Goal: Information Seeking & Learning: Check status

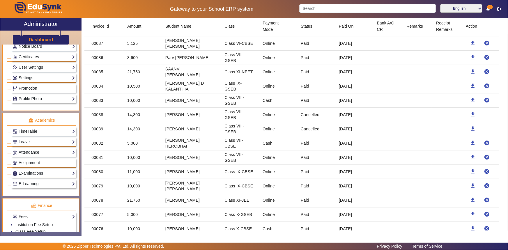
scroll to position [148, 0]
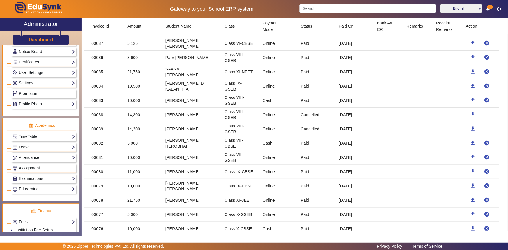
click at [24, 160] on link "Attendance" at bounding box center [44, 157] width 63 height 7
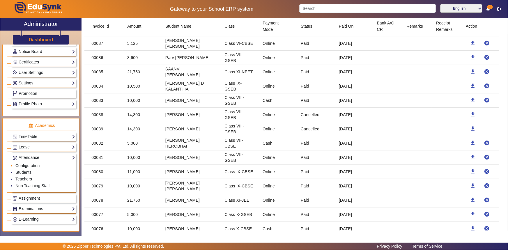
click at [24, 165] on link "Configuration" at bounding box center [27, 165] width 24 height 5
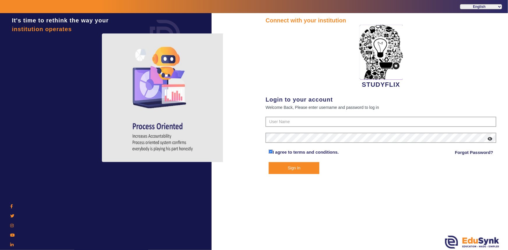
click at [24, 174] on div "It's time to rethink the way your institution operates" at bounding box center [106, 138] width 212 height 250
type input "6354922771"
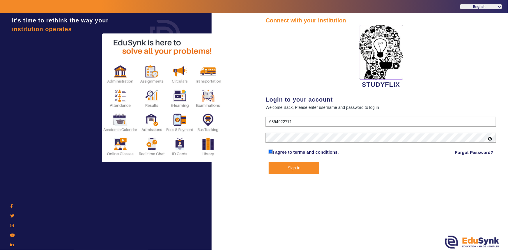
click at [303, 166] on button "Sign In" at bounding box center [294, 168] width 51 height 12
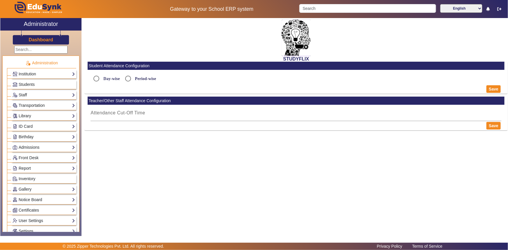
type input "5:15 PM"
radio input "true"
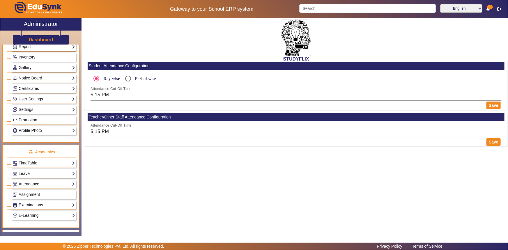
scroll to position [132, 0]
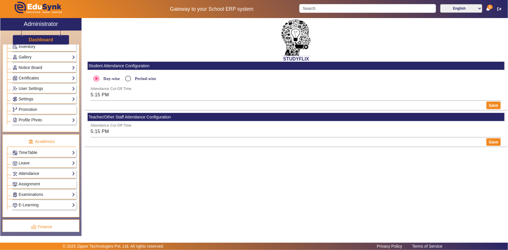
click at [30, 175] on link "Attendance" at bounding box center [44, 173] width 63 height 7
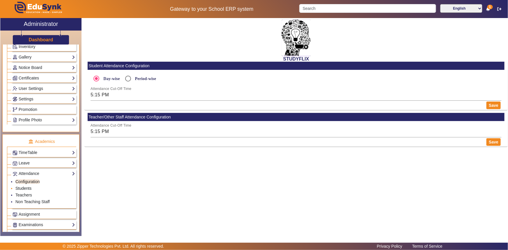
click at [25, 187] on link "Students" at bounding box center [23, 188] width 16 height 5
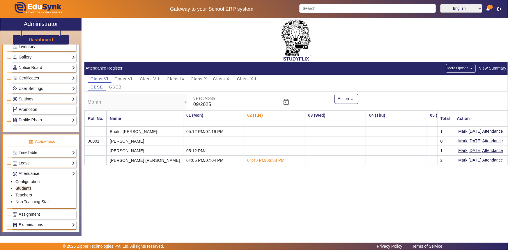
click at [486, 66] on span "View Summary" at bounding box center [493, 68] width 28 height 7
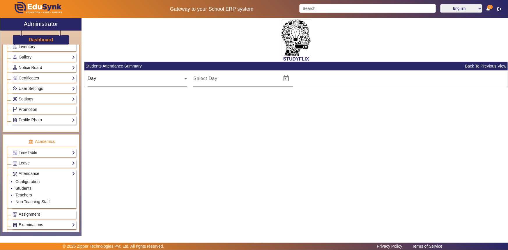
type input "[DATE]"
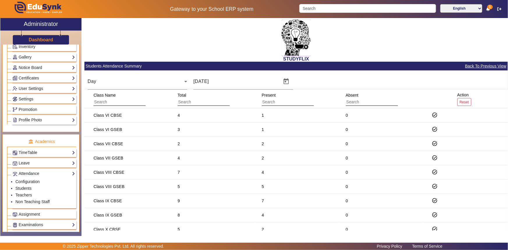
click at [479, 66] on span "Back To Previous View" at bounding box center [486, 66] width 42 height 7
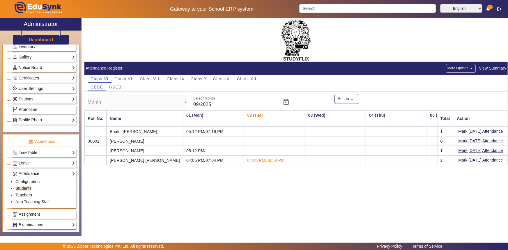
click at [483, 68] on span "View Summary" at bounding box center [493, 68] width 28 height 7
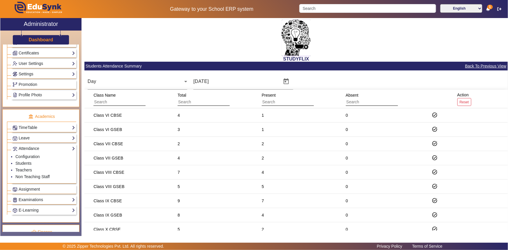
scroll to position [159, 0]
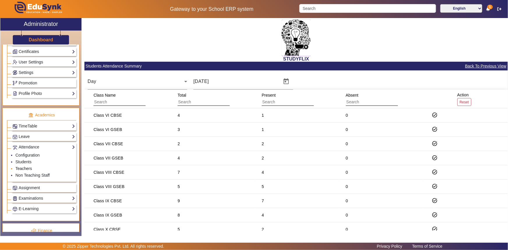
click at [23, 168] on link "Teachers" at bounding box center [23, 168] width 17 height 5
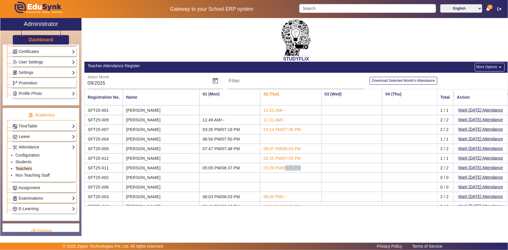
drag, startPoint x: 260, startPoint y: 166, endPoint x: 274, endPoint y: 168, distance: 14.7
click at [274, 168] on span "03:26 PM/08:05 PM" at bounding box center [282, 168] width 37 height 5
click at [25, 162] on link "Students" at bounding box center [23, 162] width 16 height 5
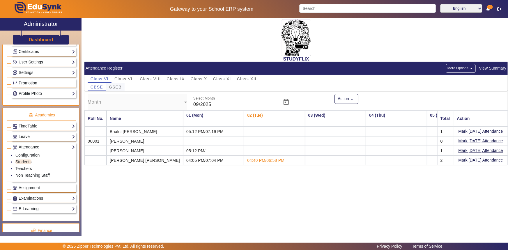
click at [118, 88] on span "GSEB" at bounding box center [115, 87] width 13 height 4
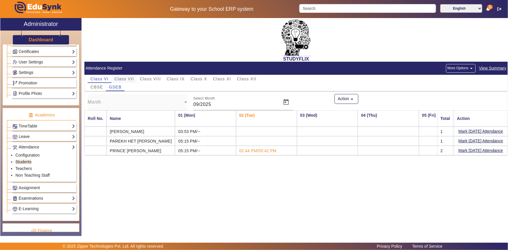
click at [120, 79] on span "Class VII" at bounding box center [125, 79] width 20 height 4
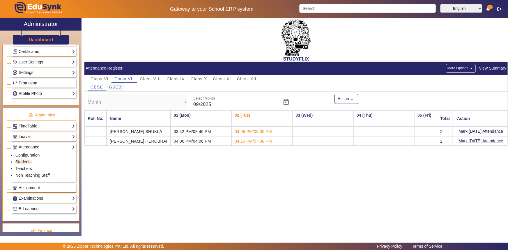
click at [119, 90] on span "GSEB" at bounding box center [115, 87] width 13 height 8
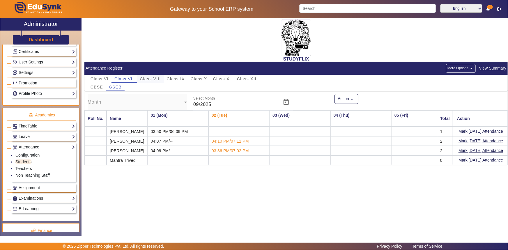
click at [154, 78] on span "Class VIII" at bounding box center [150, 79] width 21 height 4
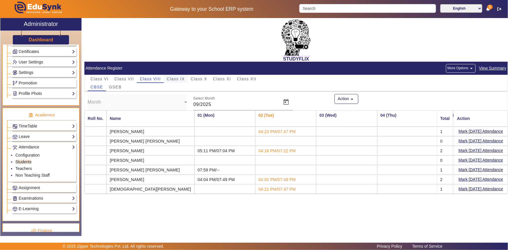
click at [178, 78] on span "Class IX" at bounding box center [176, 79] width 18 height 4
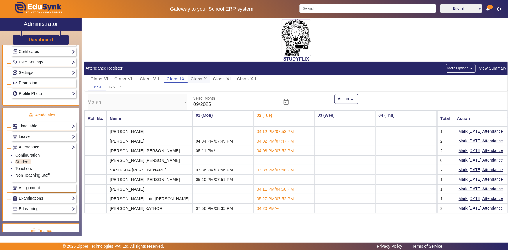
click at [198, 78] on span "Class X" at bounding box center [199, 79] width 17 height 4
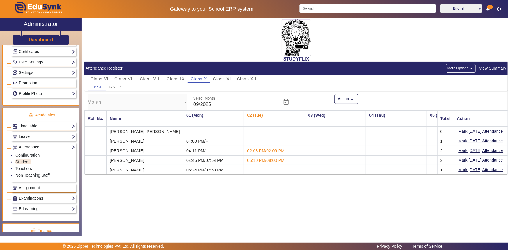
drag, startPoint x: 148, startPoint y: 130, endPoint x: 24, endPoint y: 198, distance: 141.2
click at [24, 198] on link "Examinations" at bounding box center [44, 198] width 63 height 7
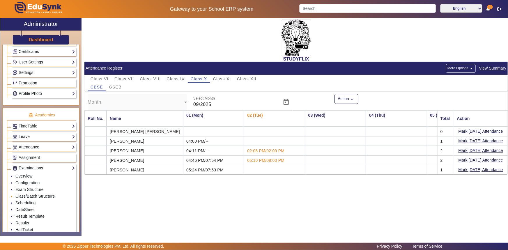
scroll to position [185, 0]
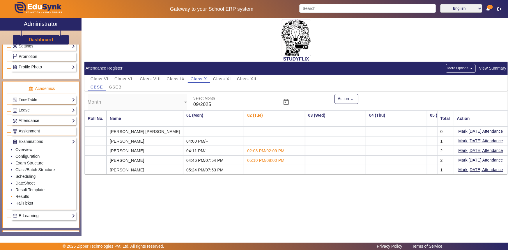
click at [23, 196] on link "Results" at bounding box center [22, 196] width 14 height 5
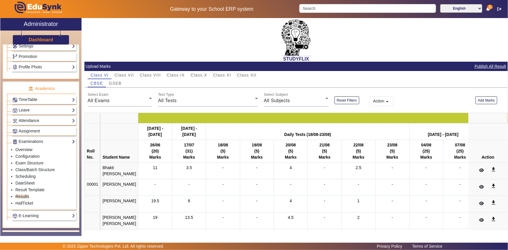
scroll to position [26, 0]
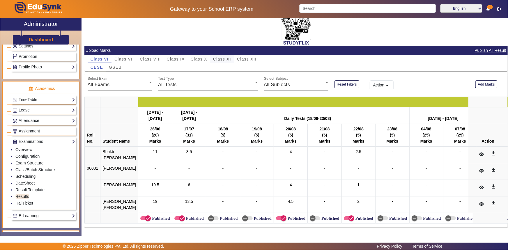
click at [226, 55] on span "Class XI" at bounding box center [222, 59] width 18 height 8
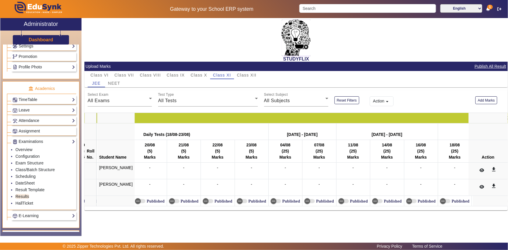
scroll to position [0, 7654]
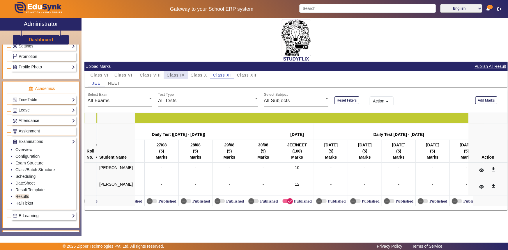
click at [180, 74] on span "Class IX" at bounding box center [176, 75] width 18 height 4
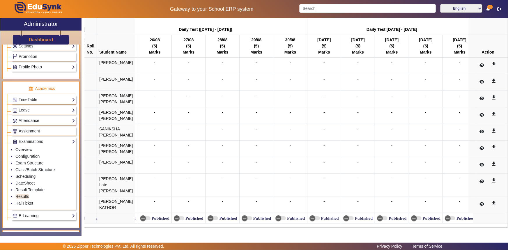
scroll to position [87, 0]
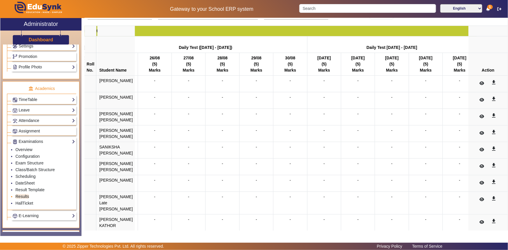
click at [20, 195] on link "Results" at bounding box center [22, 196] width 14 height 5
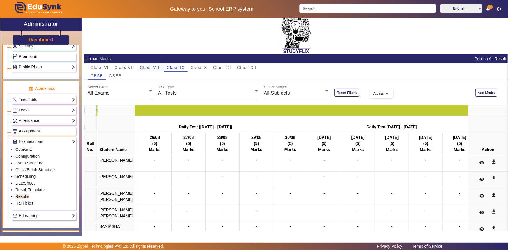
click at [157, 67] on span "Class VIII" at bounding box center [150, 68] width 21 height 4
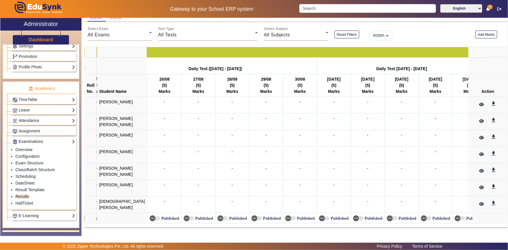
scroll to position [54, 0]
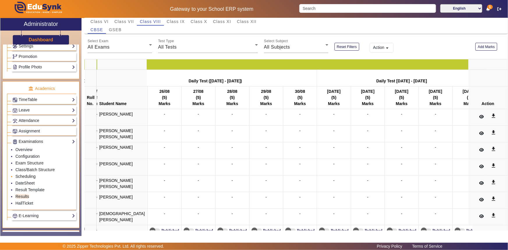
click at [26, 177] on link "Scheduling" at bounding box center [25, 176] width 20 height 5
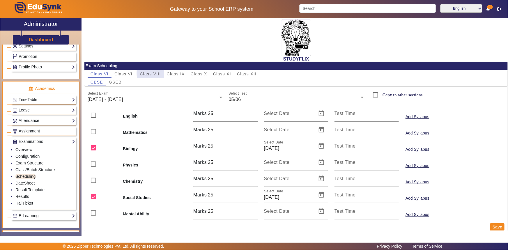
click at [161, 73] on div "Class VIII" at bounding box center [150, 74] width 27 height 8
click at [158, 102] on div "[DATE] - [DATE]" at bounding box center [154, 99] width 132 height 7
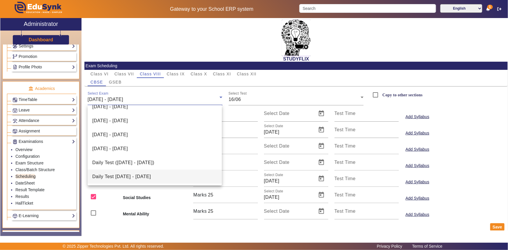
scroll to position [134, 0]
click at [139, 170] on mat-option "Daily Test [DATE] - [DATE]" at bounding box center [155, 177] width 134 height 14
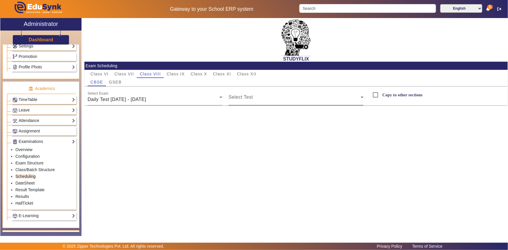
click at [254, 94] on div "Select Test" at bounding box center [296, 97] width 135 height 16
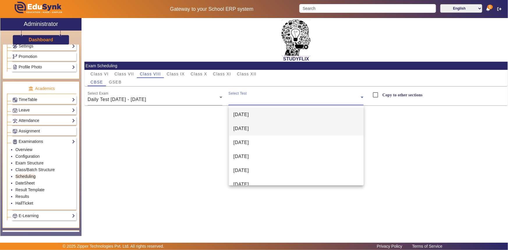
click at [248, 125] on span "[DATE]" at bounding box center [241, 128] width 15 height 7
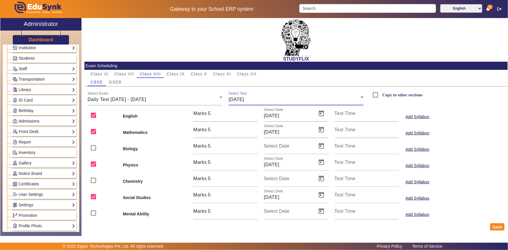
scroll to position [0, 0]
